Goal: Check status: Verify the current state of an ongoing process or item

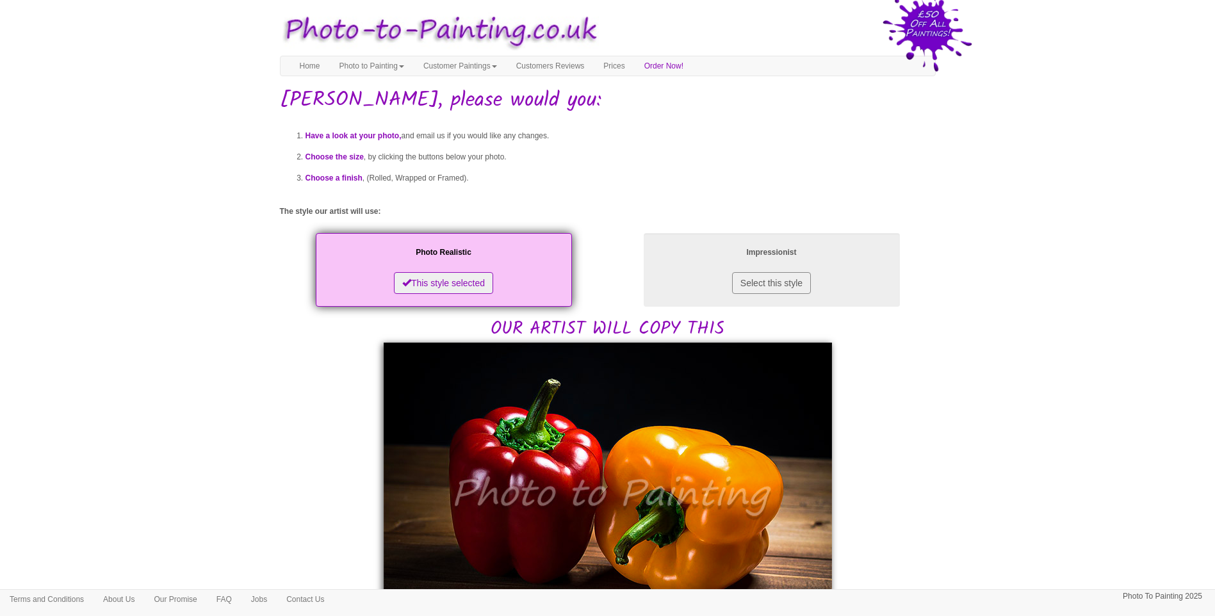
click at [274, 463] on body "Your painting - risk free Toggle navigation Menu Home Photo to Painting Photo t…" at bounding box center [607, 609] width 1215 height 1206
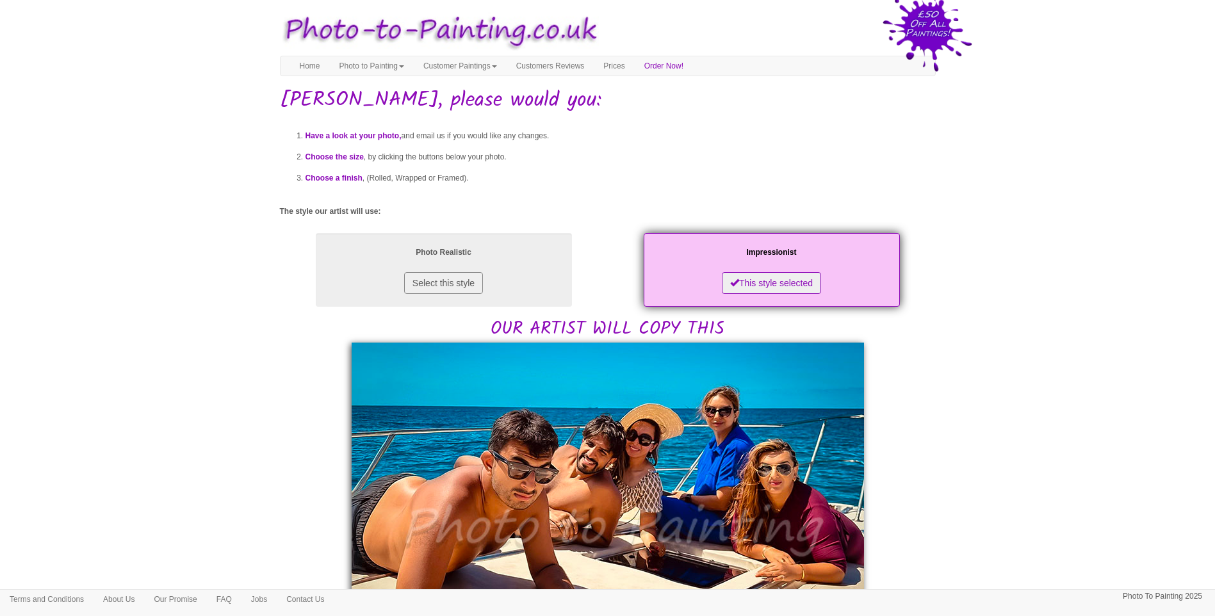
click at [263, 405] on body "Your painting - risk free Toggle navigation Menu Home Photo to Painting Photo t…" at bounding box center [607, 624] width 1215 height 1236
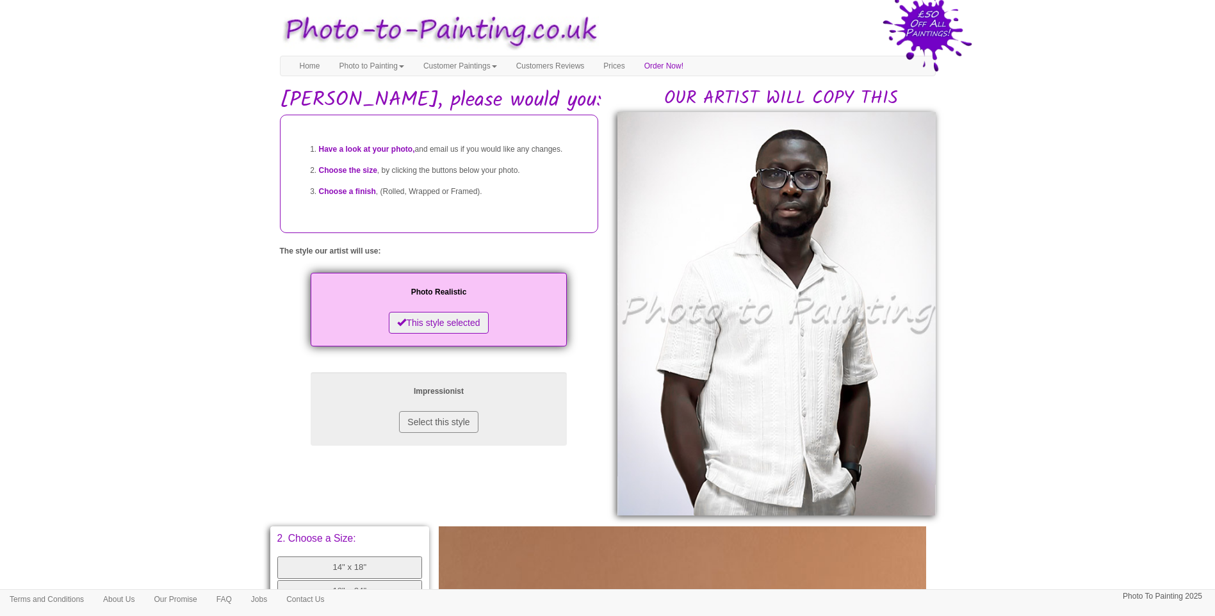
click at [1024, 337] on body "Your painting - risk free Toggle navigation Menu Home Photo to Painting Photo t…" at bounding box center [607, 539] width 1215 height 1066
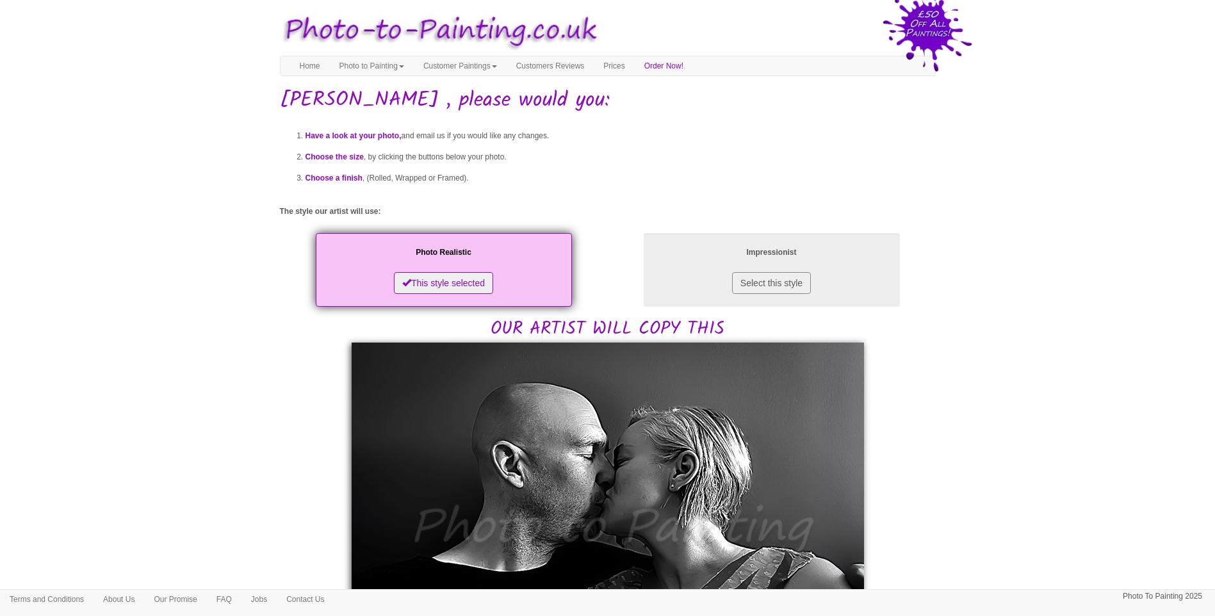
click at [231, 357] on body "Your painting - risk free Toggle navigation Menu Home Photo to Painting Photo t…" at bounding box center [607, 604] width 1215 height 1197
click at [226, 380] on body "Your painting - risk free Toggle navigation Menu Home Photo to Painting Photo t…" at bounding box center [607, 604] width 1215 height 1197
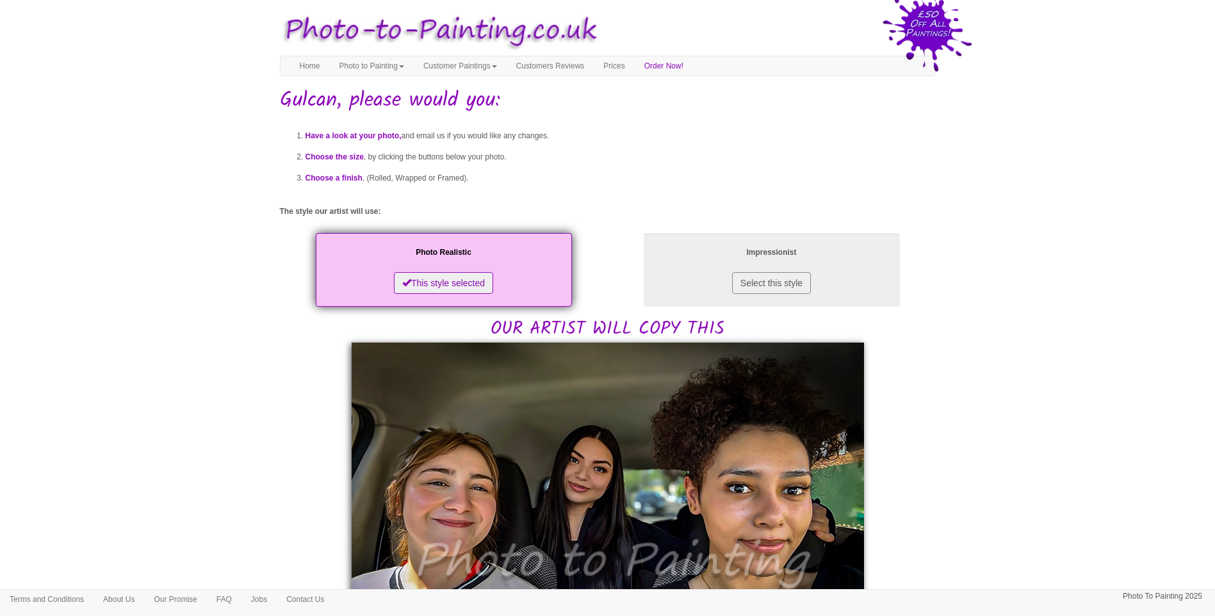
click at [277, 384] on body "Your painting - risk free Toggle navigation Menu Home Photo to Painting Photo t…" at bounding box center [607, 618] width 1215 height 1224
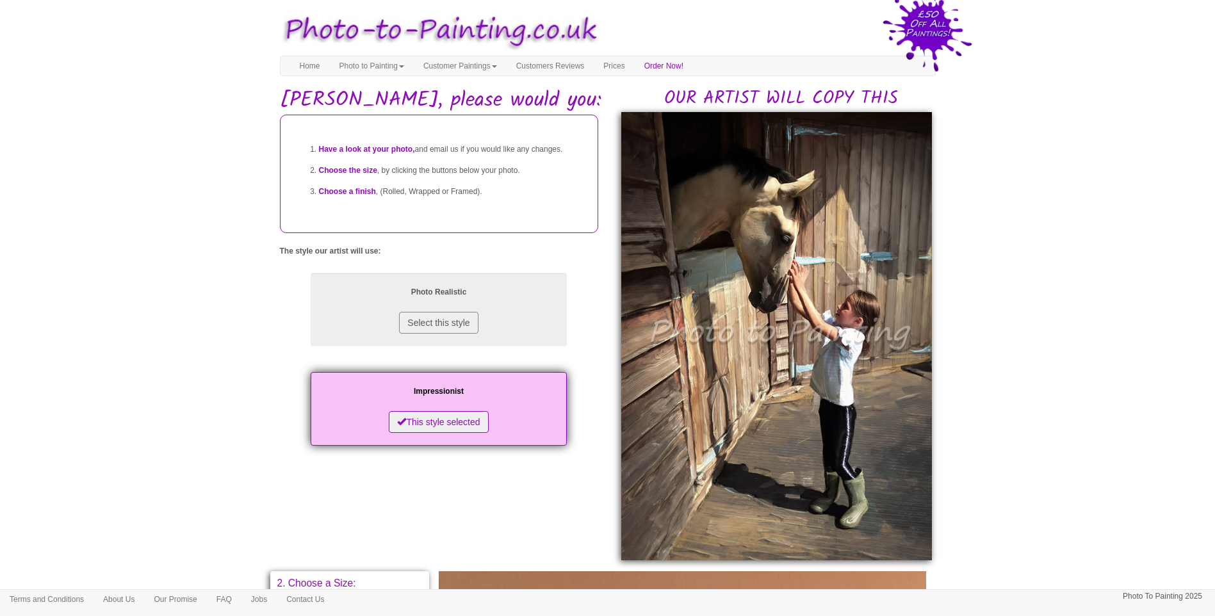
click at [144, 386] on body "Your painting - risk free Toggle navigation Menu Home Photo to Painting Photo t…" at bounding box center [607, 561] width 1215 height 1111
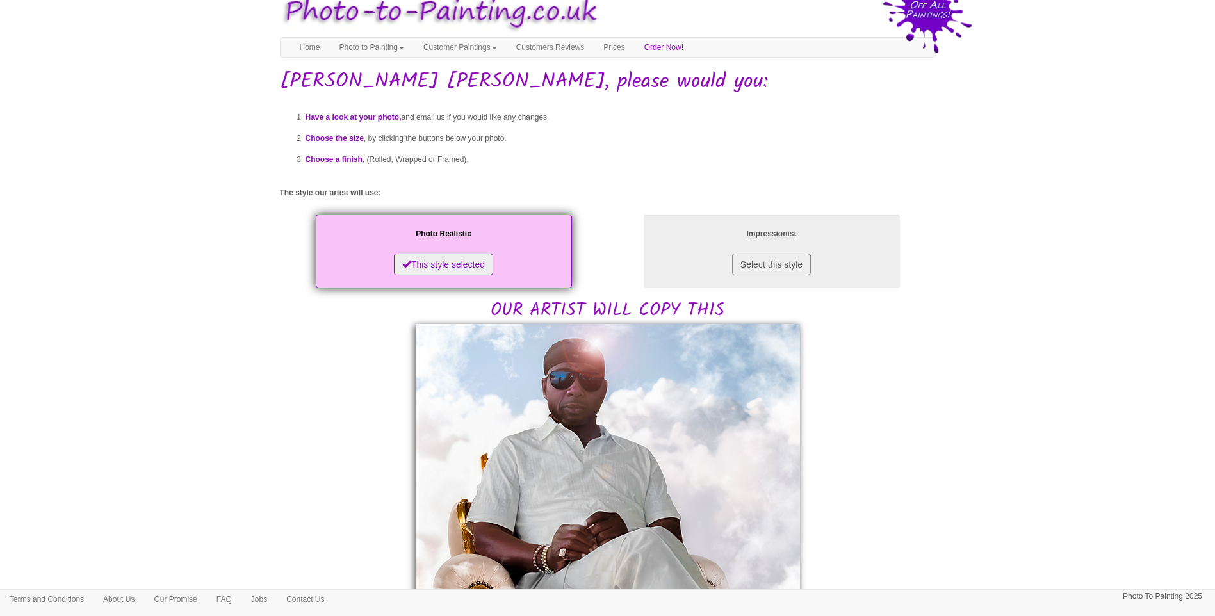
scroll to position [320, 0]
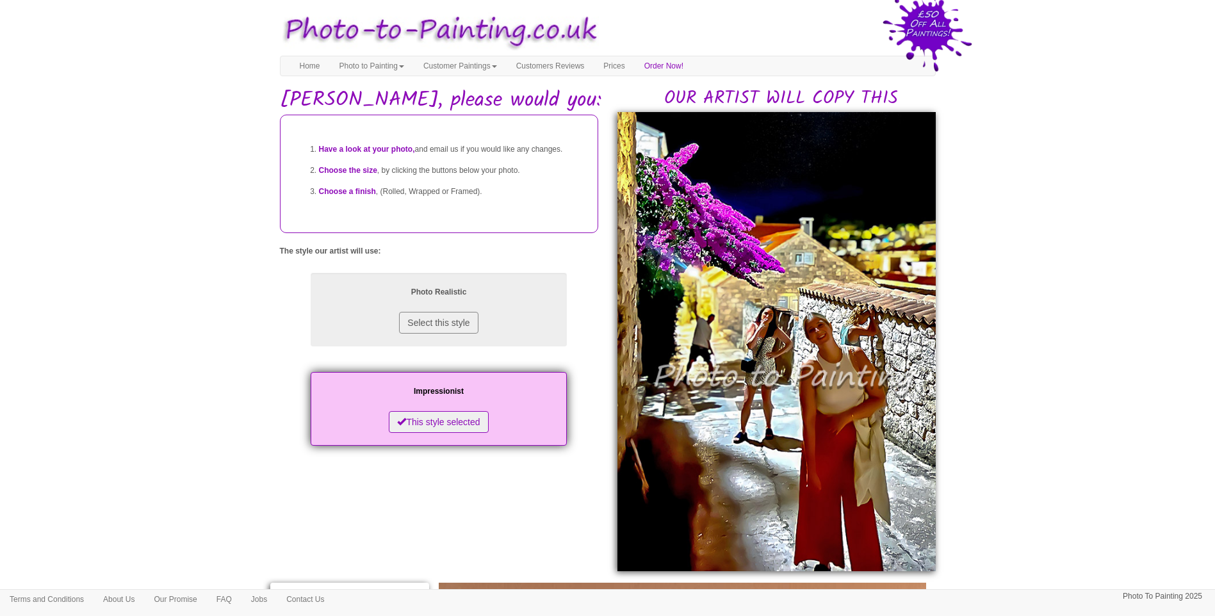
click at [160, 396] on body "Your painting - risk free Toggle navigation Menu Home Photo to Painting Photo t…" at bounding box center [607, 567] width 1215 height 1122
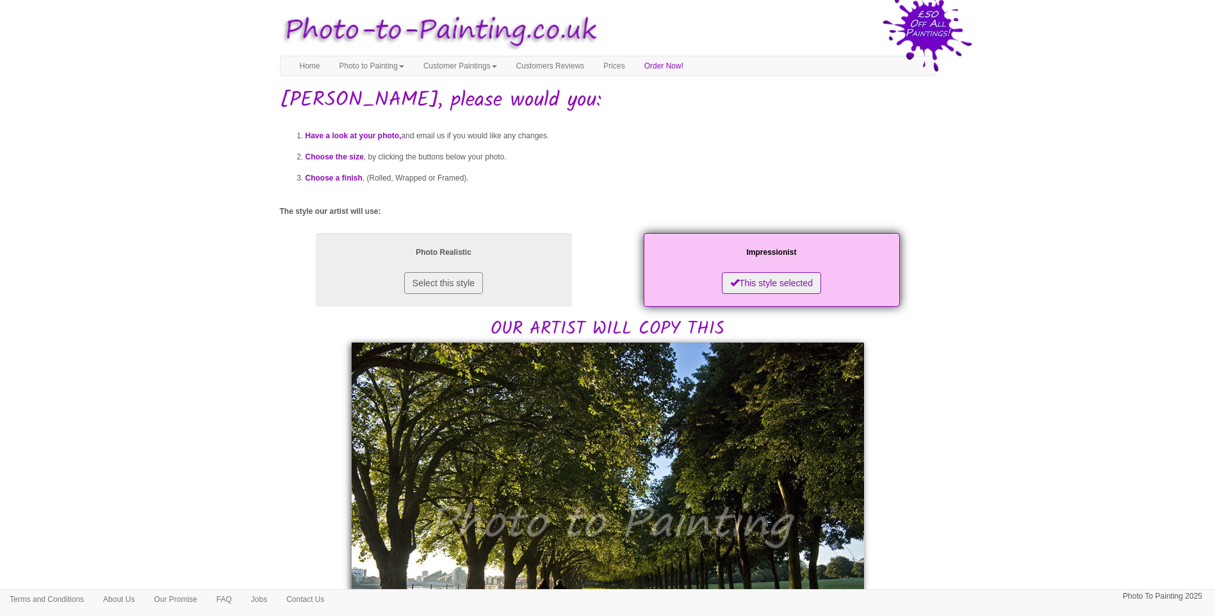
drag, startPoint x: 1053, startPoint y: 489, endPoint x: 1015, endPoint y: 448, distance: 55.8
click at [1055, 487] on body "Your painting - risk free Toggle navigation Menu Home Photo to Painting Photo t…" at bounding box center [607, 623] width 1215 height 1235
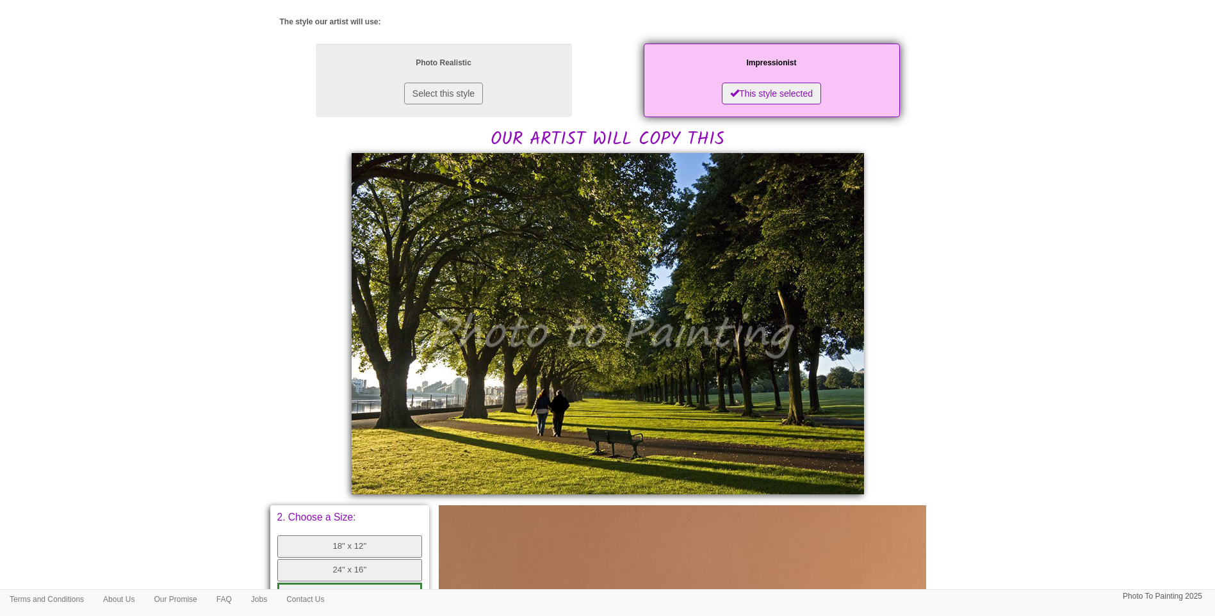
scroll to position [427, 0]
